Goal: Obtain resource: Obtain resource

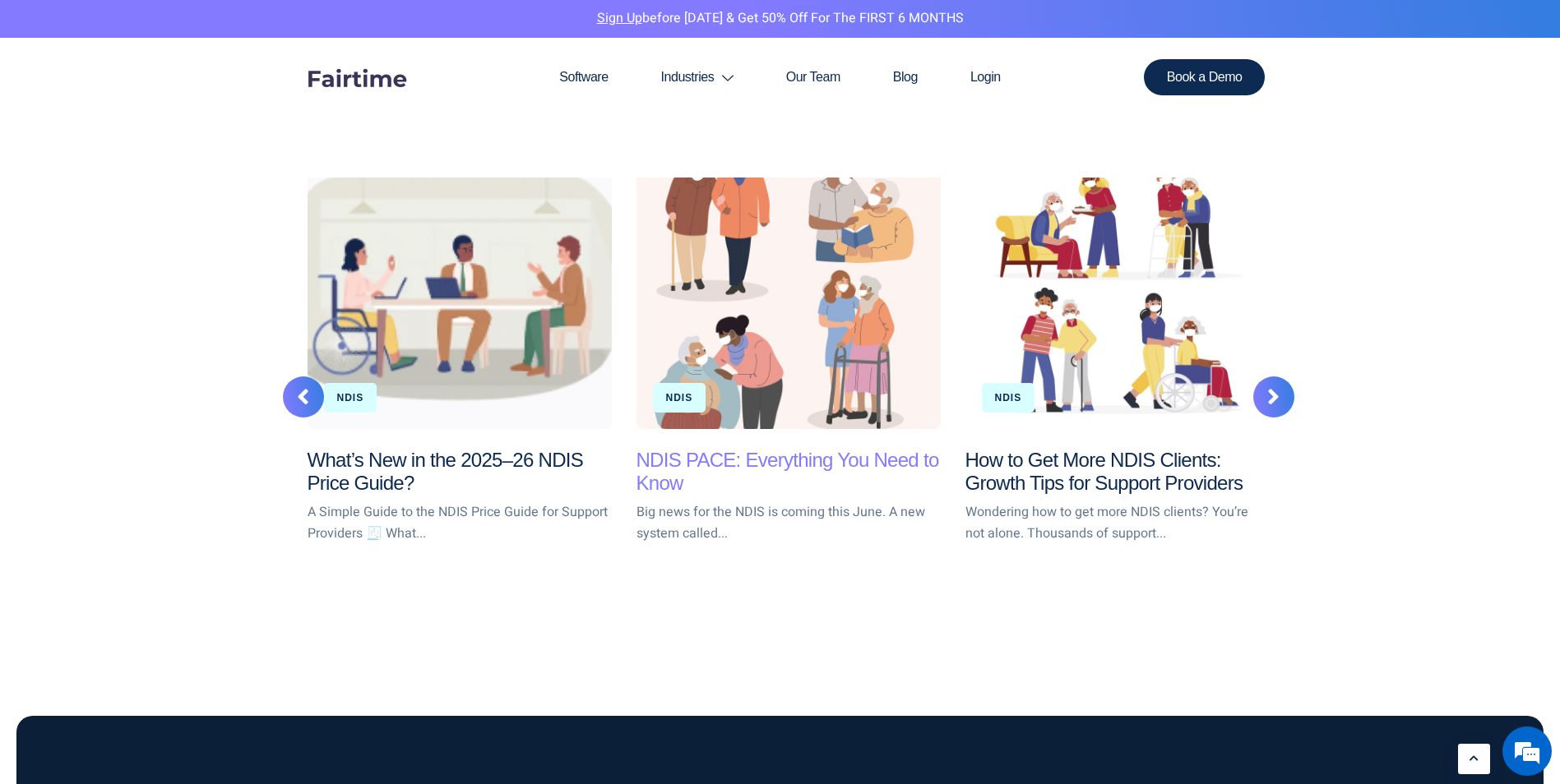
click at [690, 455] on link "NDIS PACE: Everything You Need to Know" at bounding box center [788, 472] width 303 height 46
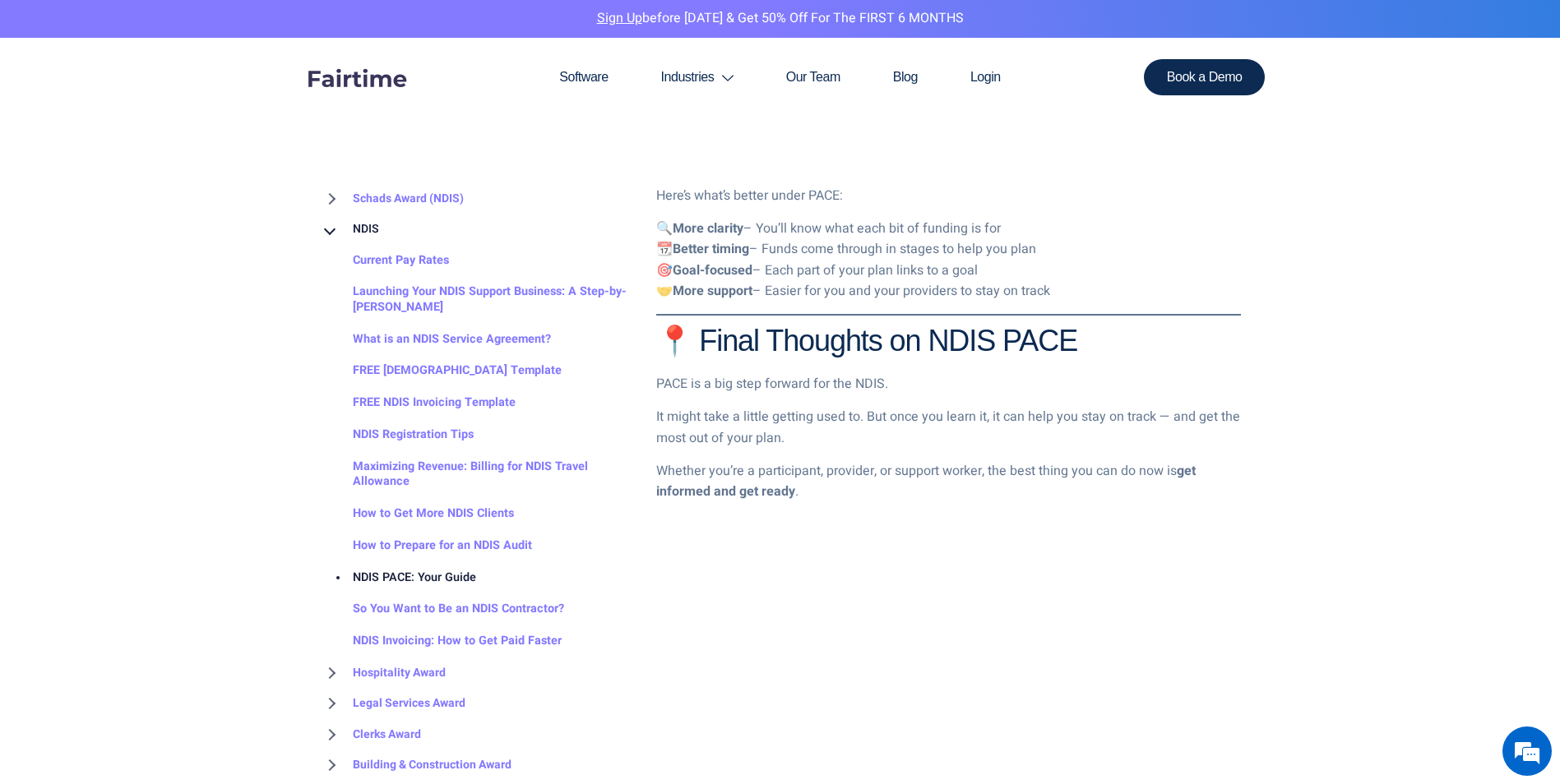
scroll to position [2384, 0]
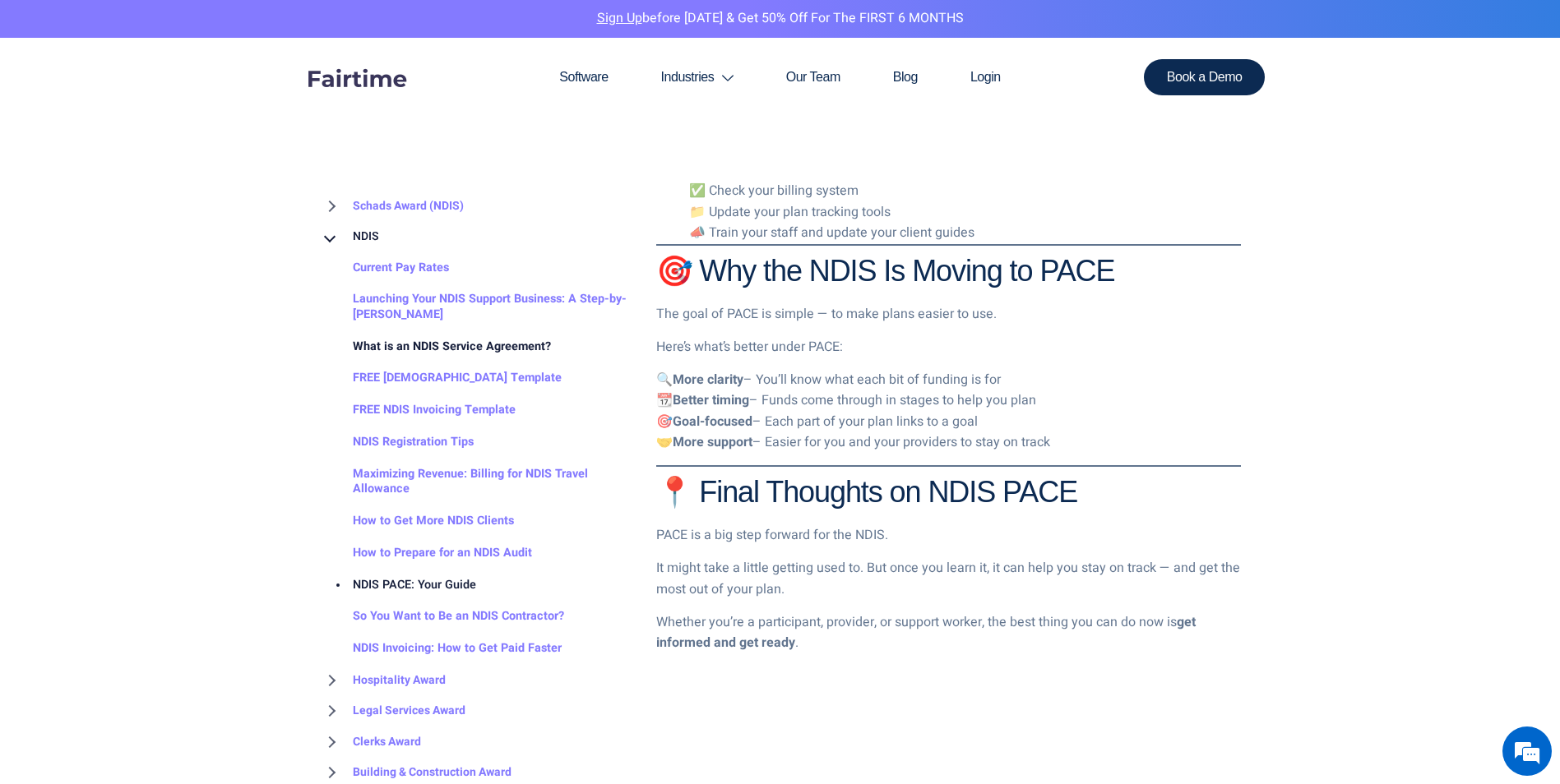
click at [466, 345] on link "What is an NDIS Service Agreement?" at bounding box center [435, 347] width 231 height 32
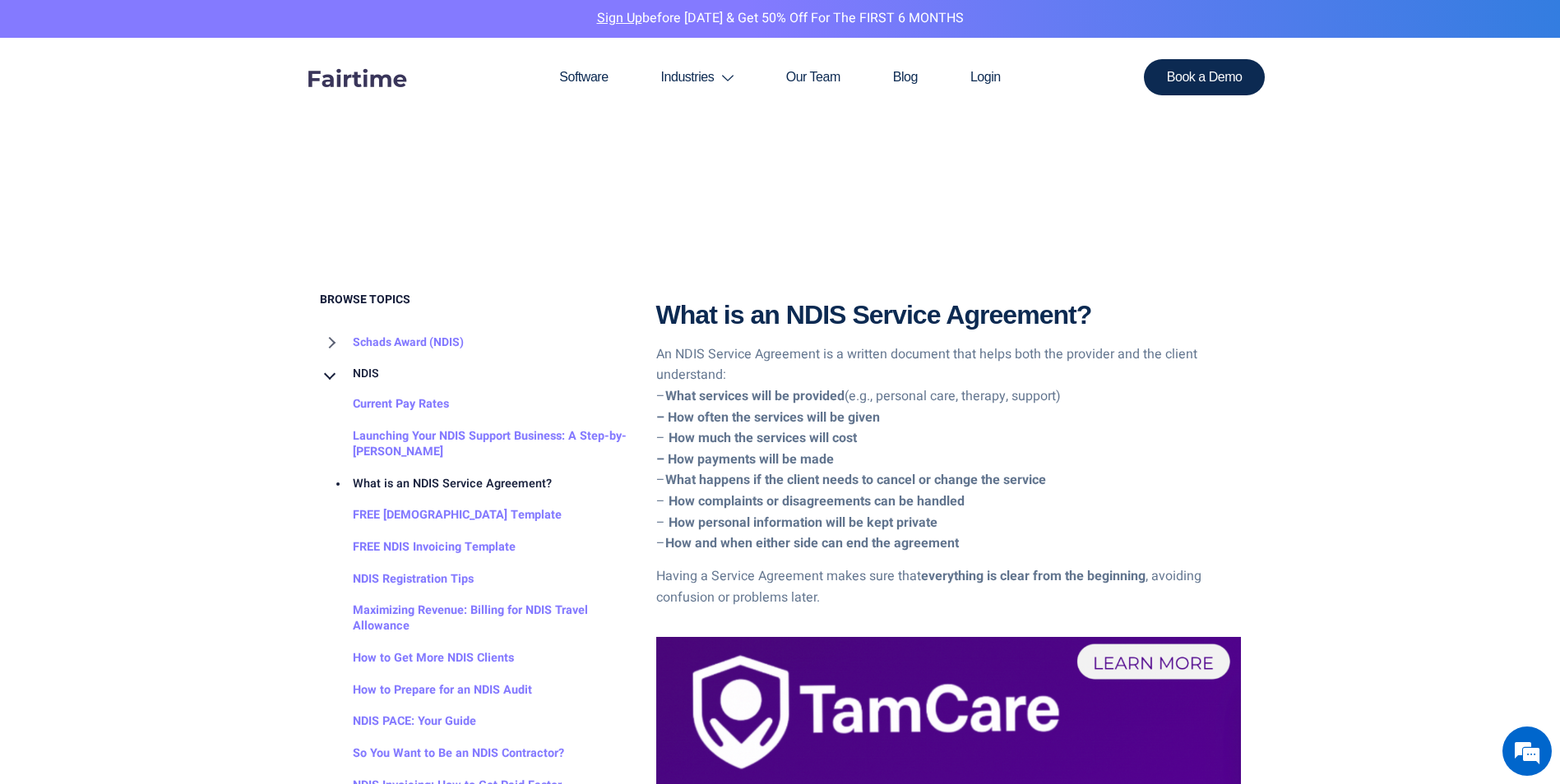
scroll to position [904, 0]
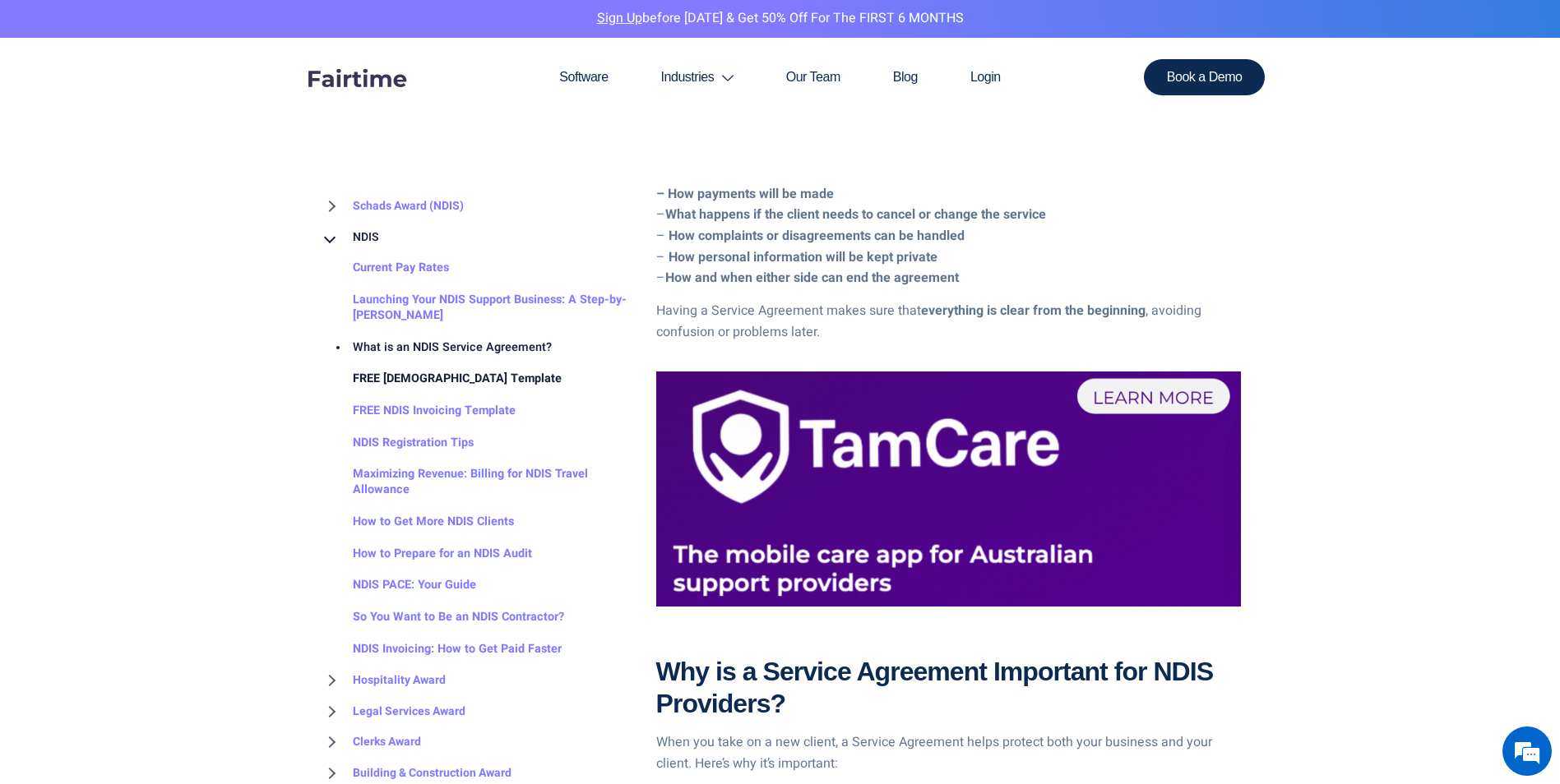
click at [408, 378] on link "FREE [DEMOGRAPHIC_DATA] Template" at bounding box center [440, 379] width 242 height 32
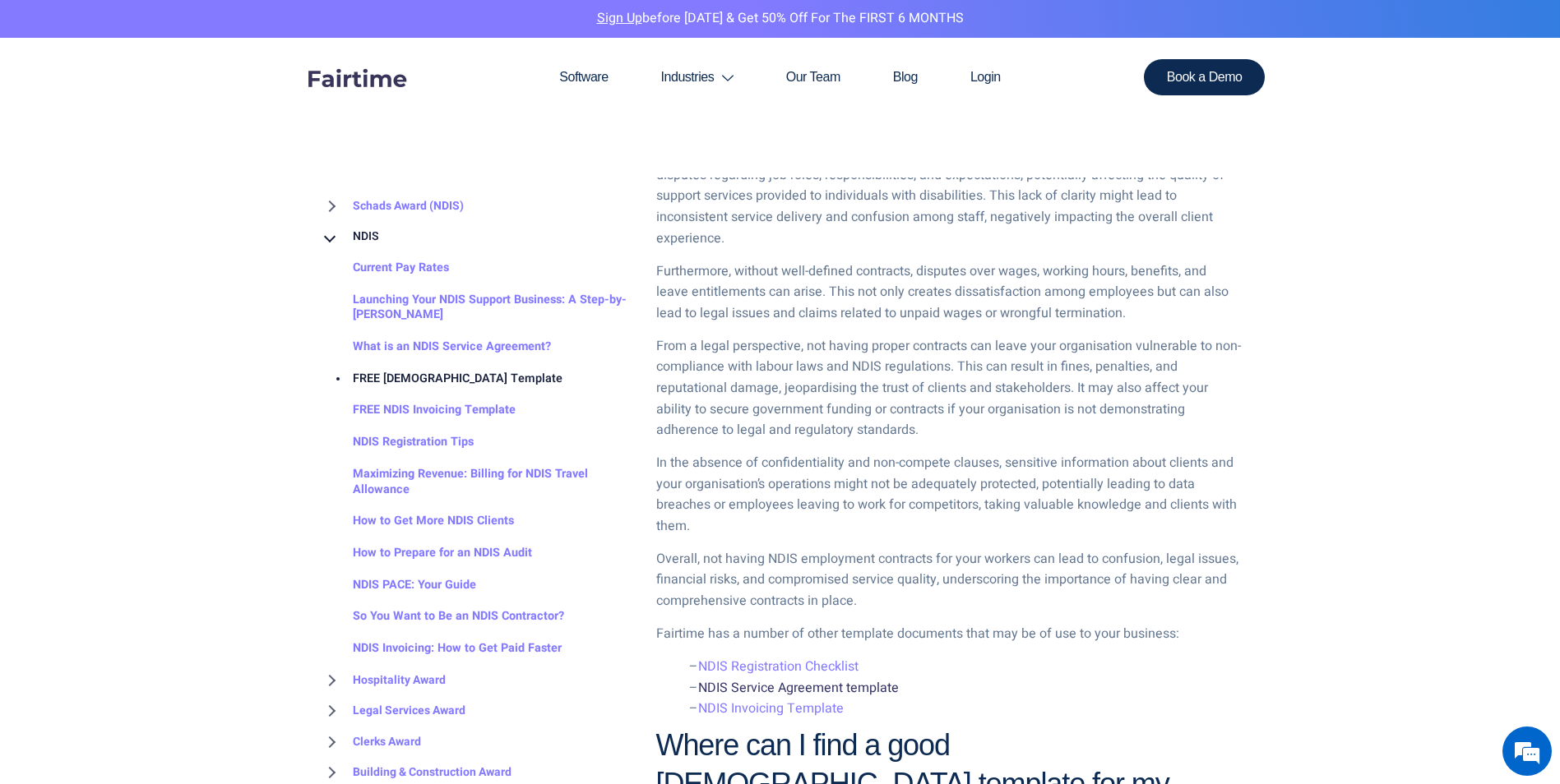
click at [778, 678] on link "NDIS Service Agreement template" at bounding box center [798, 688] width 200 height 20
